Goal: Information Seeking & Learning: Learn about a topic

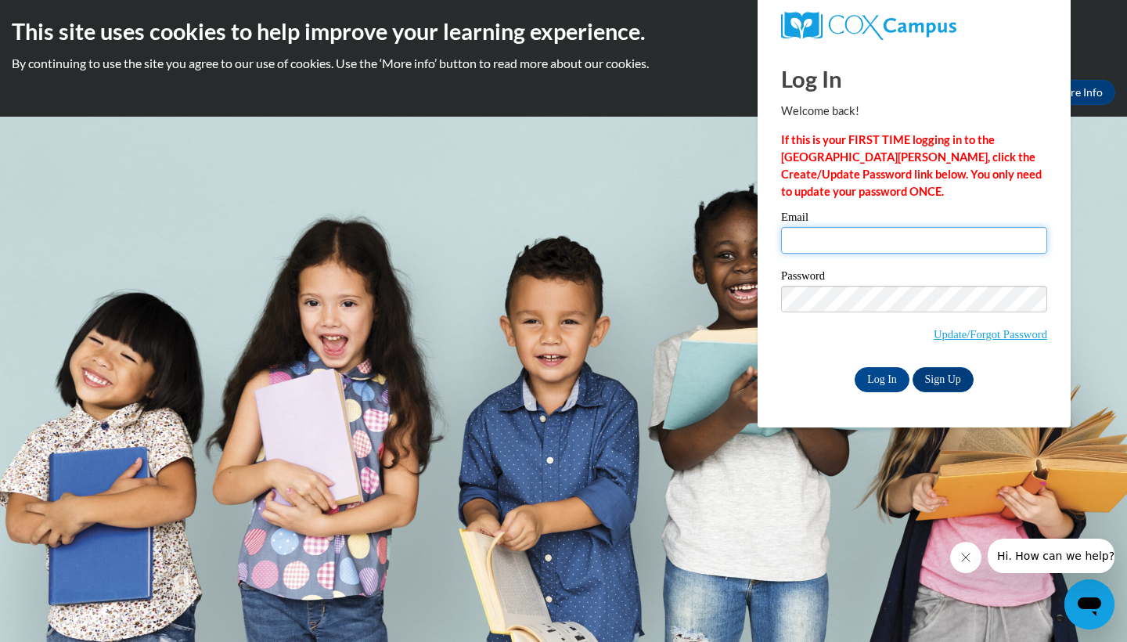
type input "khall47@wildcat.fvsu.edu"
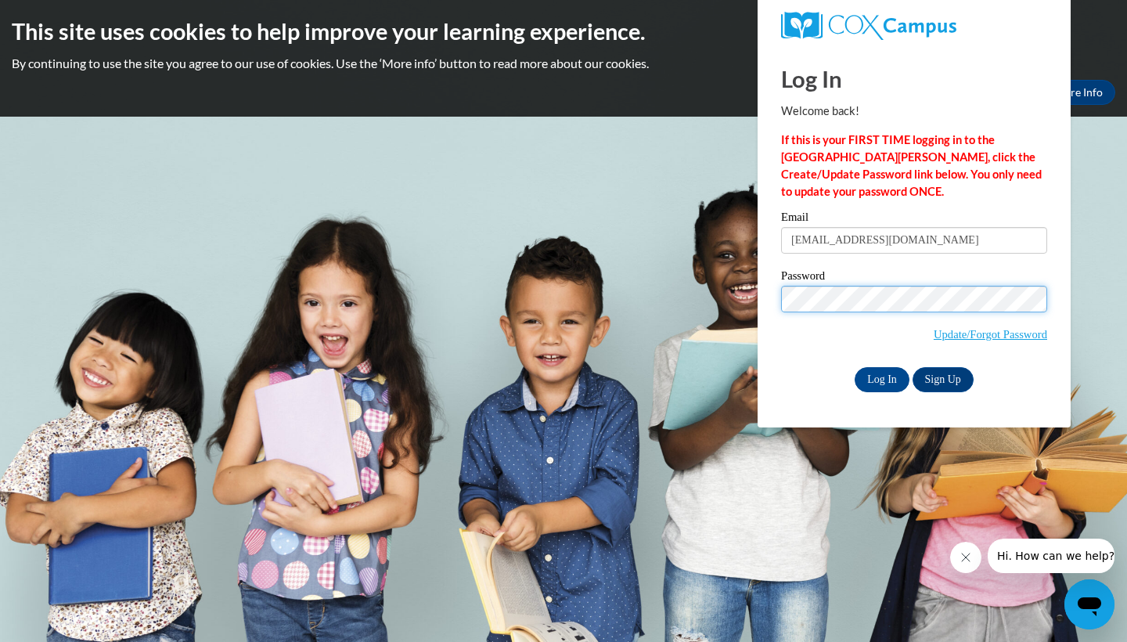
click at [880, 376] on input "Log In" at bounding box center [881, 379] width 55 height 25
click at [873, 371] on input "Log In" at bounding box center [881, 379] width 55 height 25
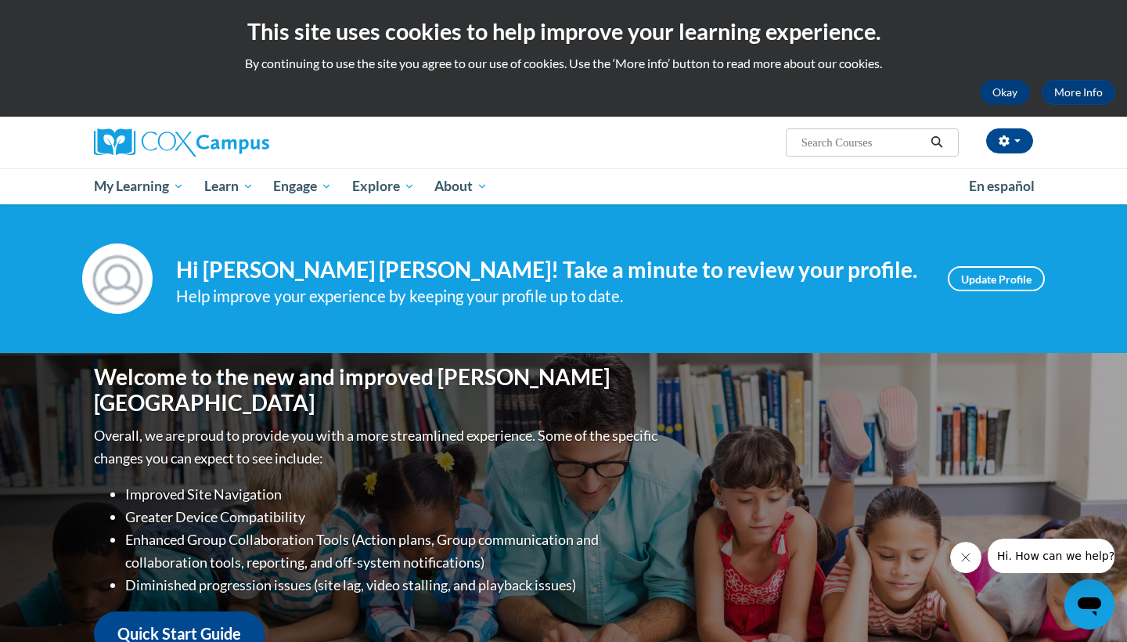
click at [1011, 97] on button "Okay" at bounding box center [1004, 92] width 50 height 25
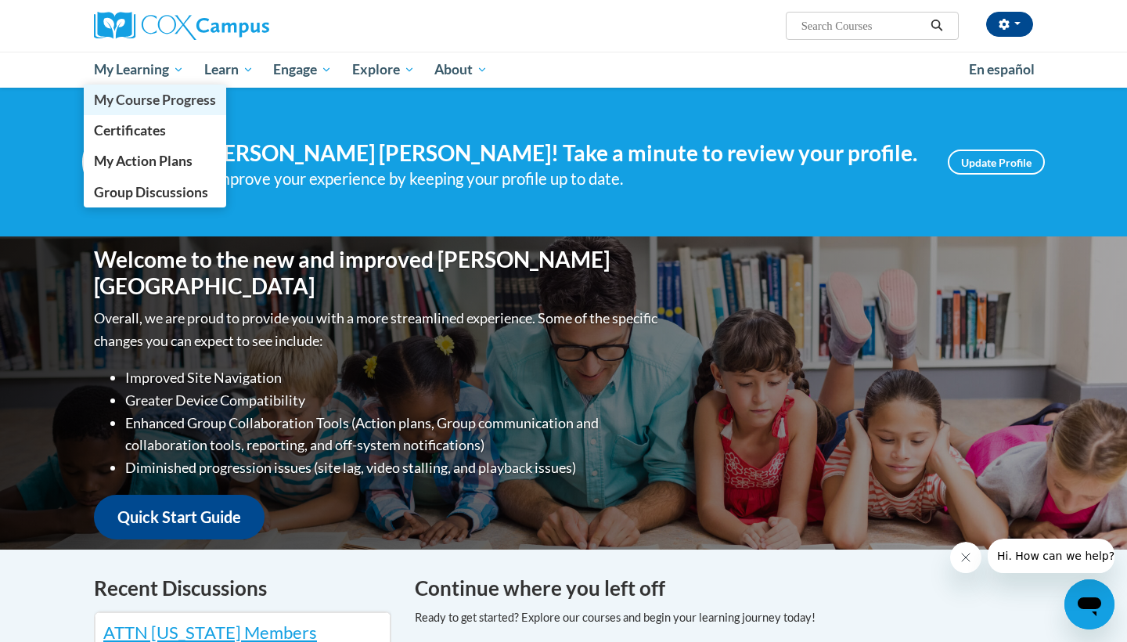
click at [153, 100] on span "My Course Progress" at bounding box center [155, 100] width 122 height 16
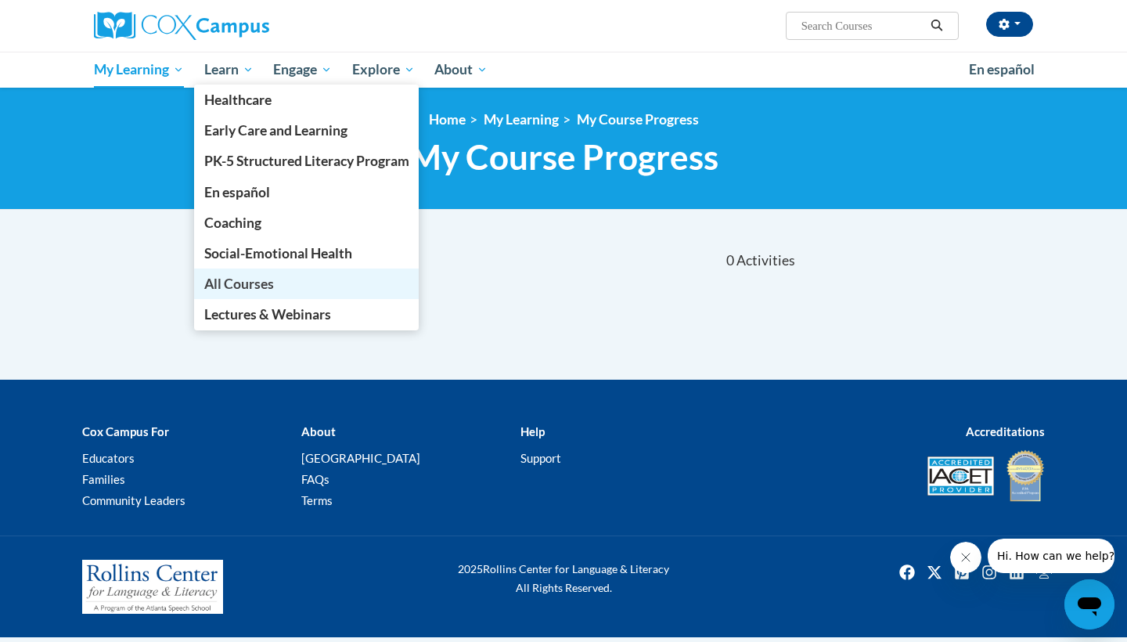
click at [232, 286] on span "All Courses" at bounding box center [239, 283] width 70 height 16
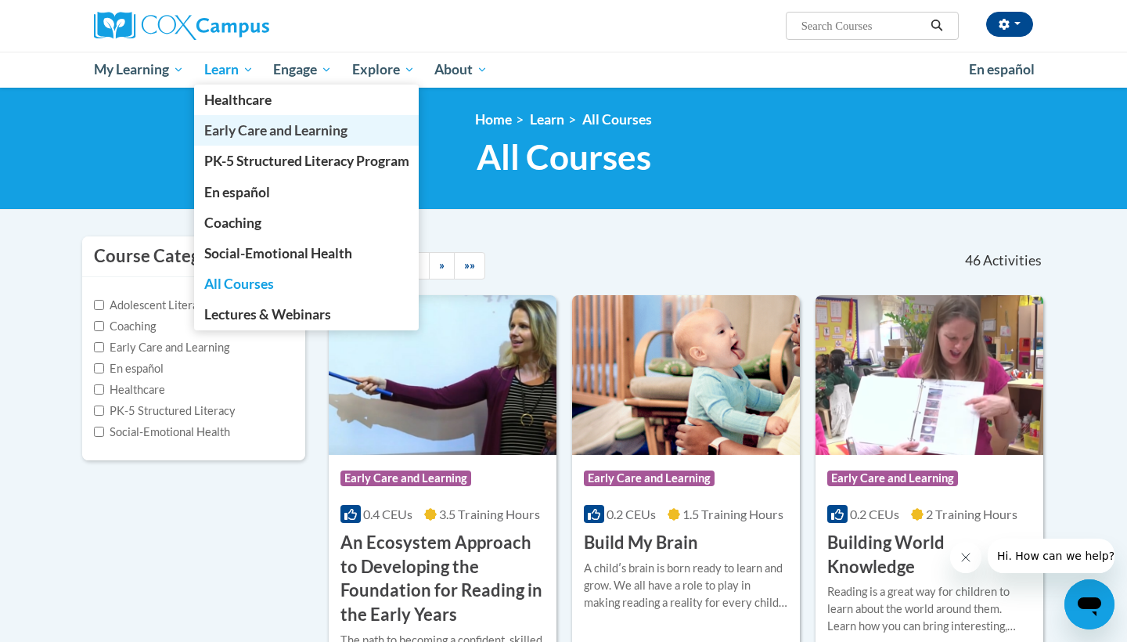
click at [227, 138] on span "Early Care and Learning" at bounding box center [275, 130] width 143 height 16
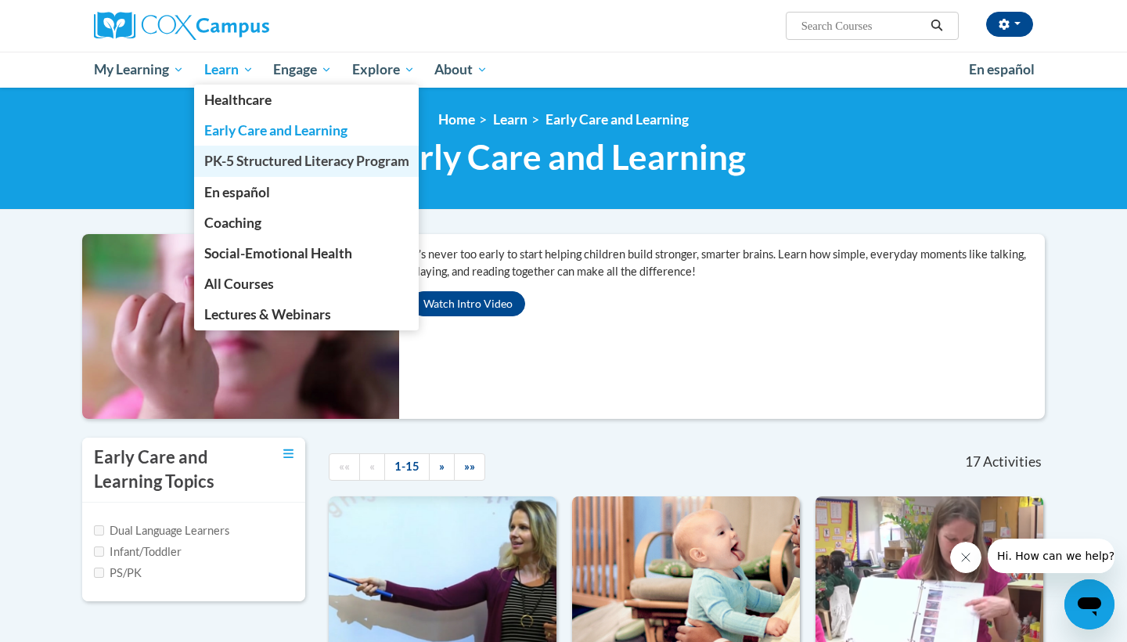
click at [242, 160] on span "PK-5 Structured Literacy Program" at bounding box center [306, 161] width 205 height 16
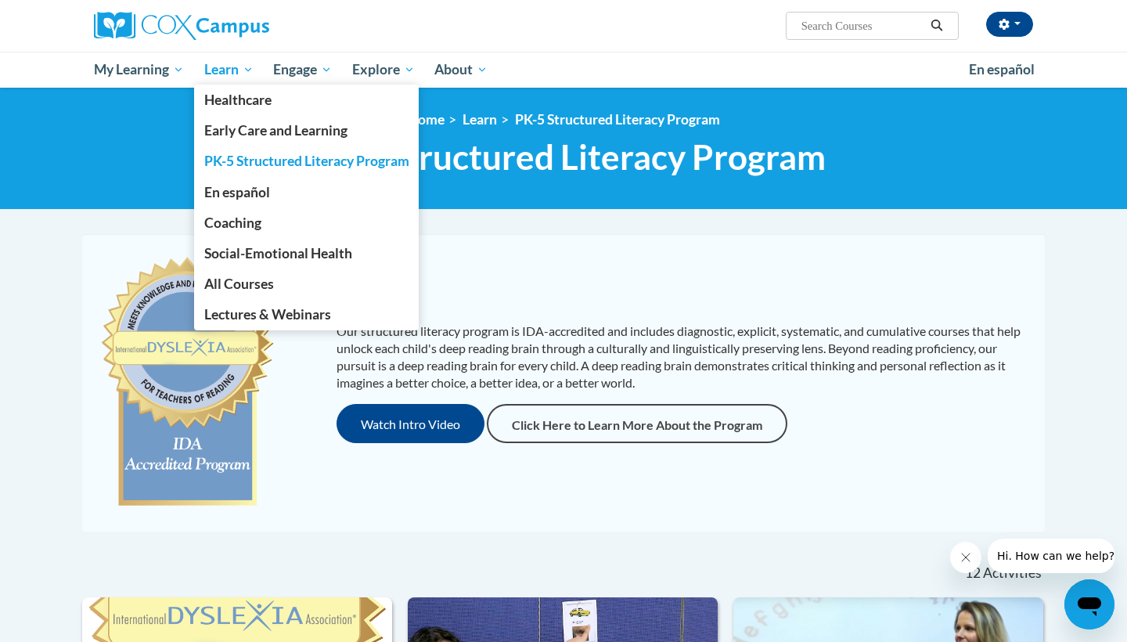
click at [245, 75] on span "Learn" at bounding box center [228, 69] width 49 height 19
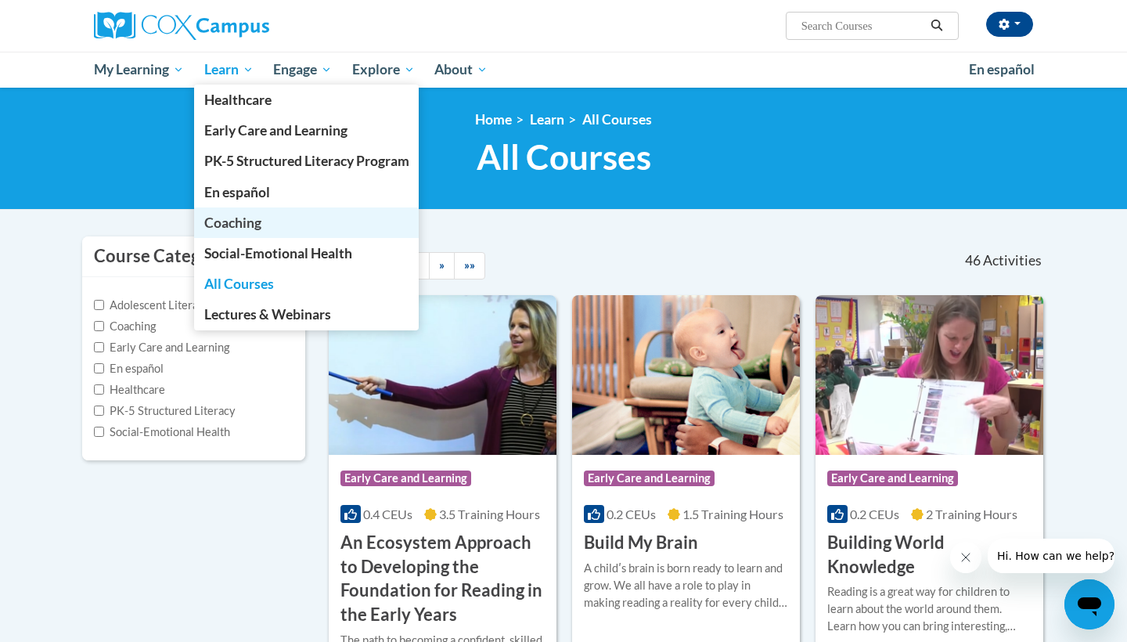
click at [219, 216] on span "Coaching" at bounding box center [232, 222] width 57 height 16
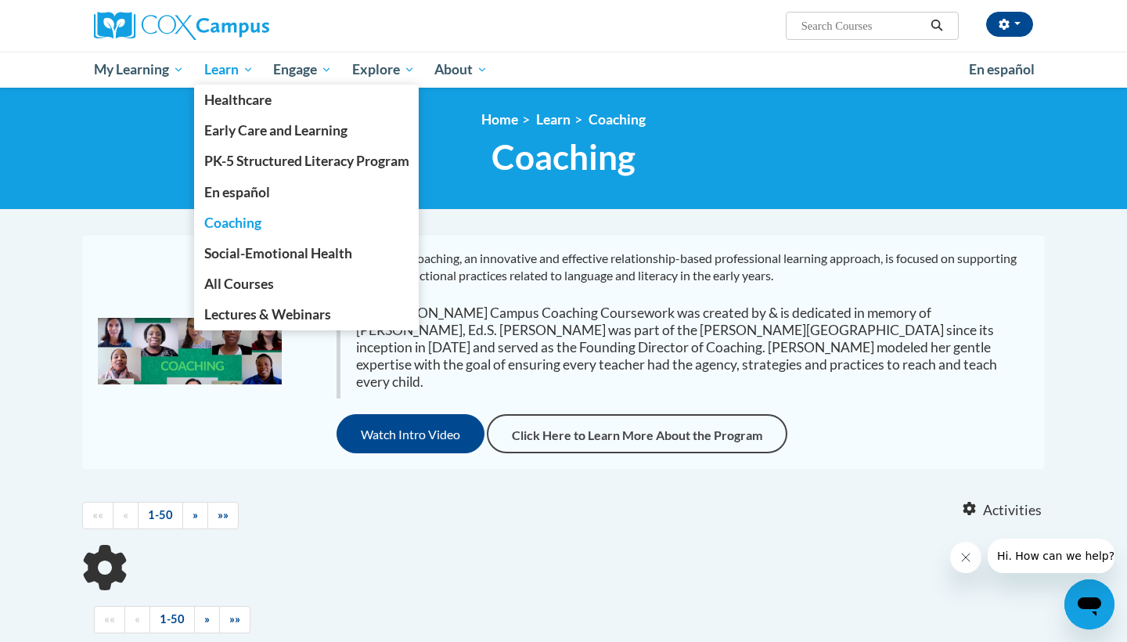
click at [241, 74] on span "Learn" at bounding box center [228, 69] width 49 height 19
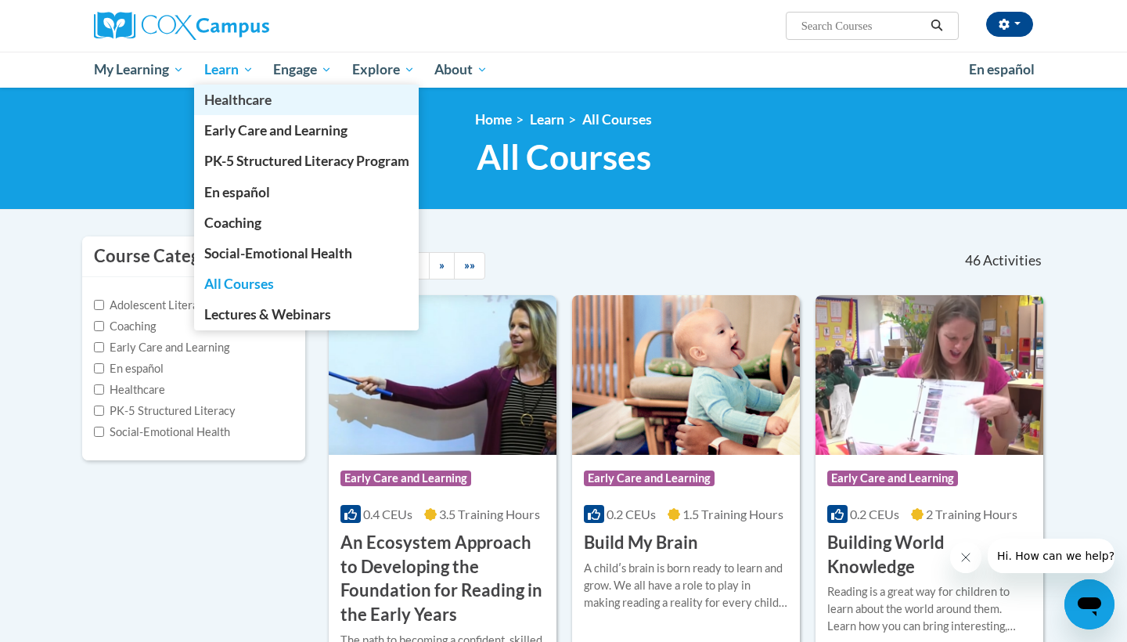
click at [259, 103] on span "Healthcare" at bounding box center [237, 100] width 67 height 16
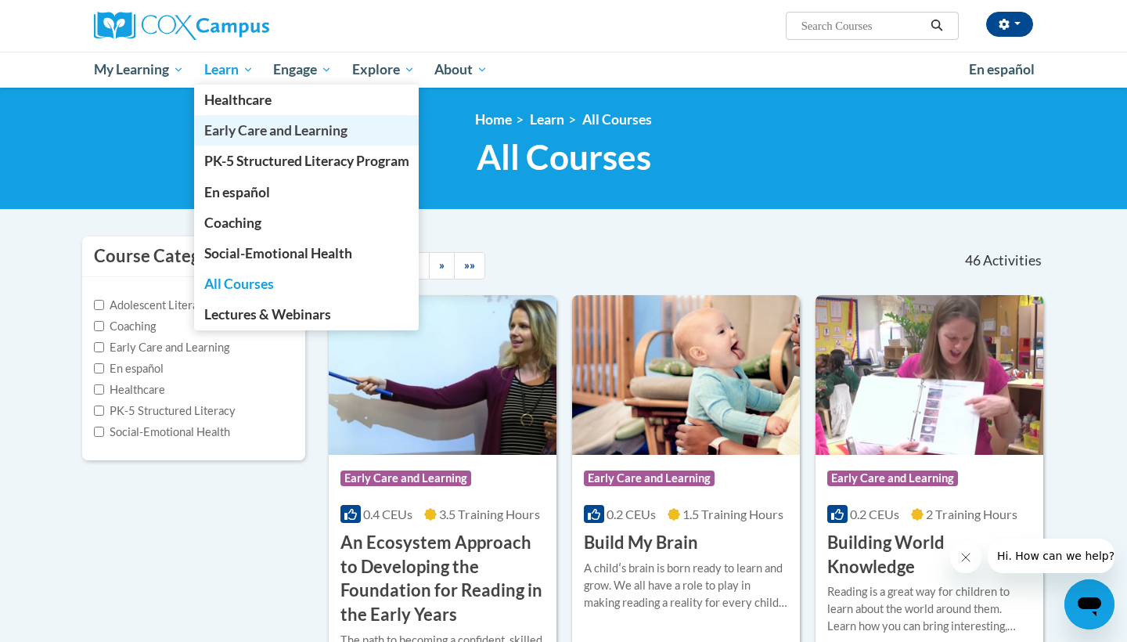
click at [296, 144] on link "Early Care and Learning" at bounding box center [306, 130] width 225 height 31
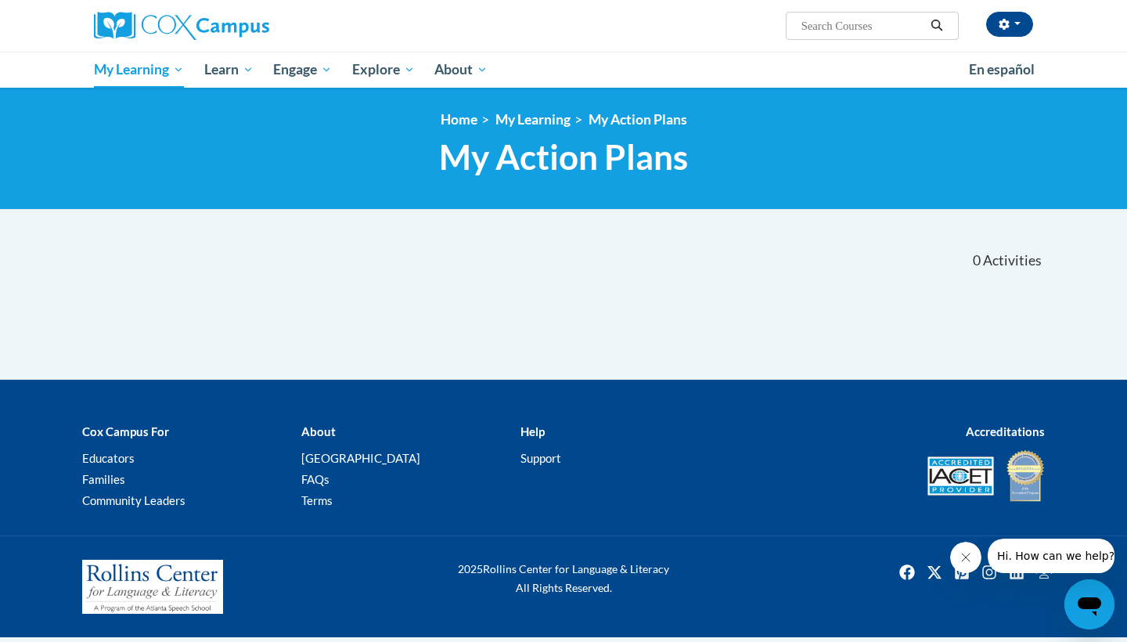
click at [135, 24] on img at bounding box center [181, 26] width 175 height 28
